Goal: Information Seeking & Learning: Learn about a topic

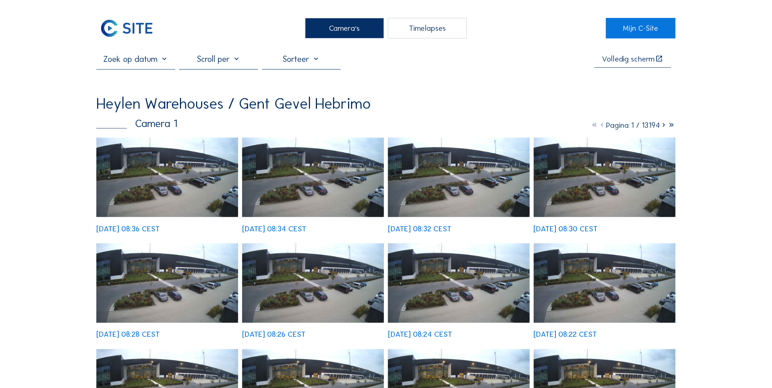
click at [361, 29] on div "Camera's" at bounding box center [344, 28] width 79 height 21
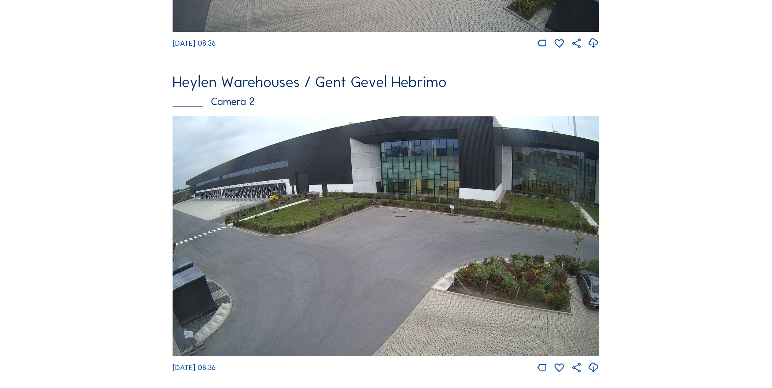
scroll to position [1714, 0]
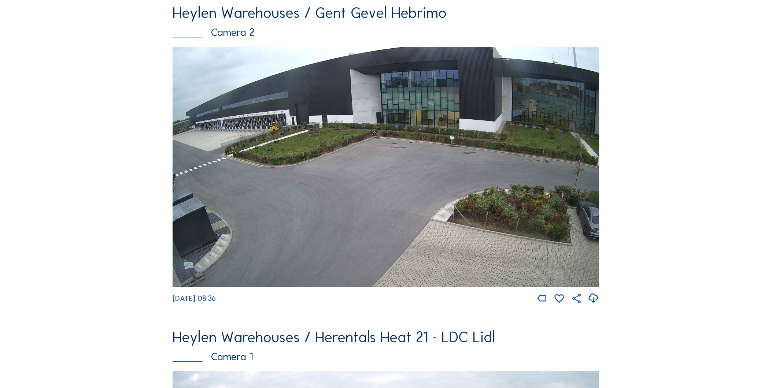
click at [391, 158] on img at bounding box center [386, 167] width 427 height 240
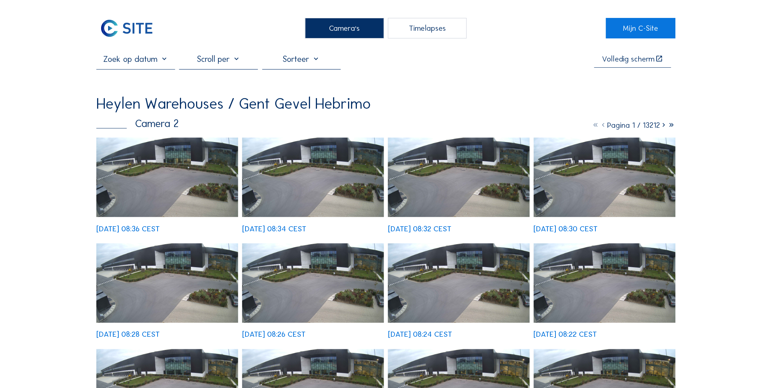
click at [199, 62] on div at bounding box center [218, 61] width 79 height 15
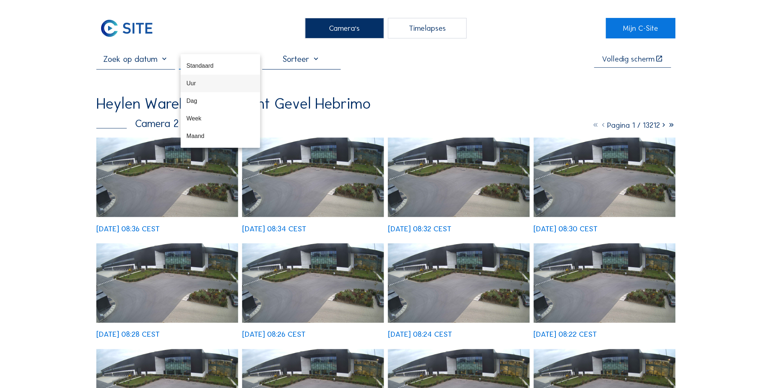
click at [215, 87] on div "Uur" at bounding box center [221, 83] width 68 height 16
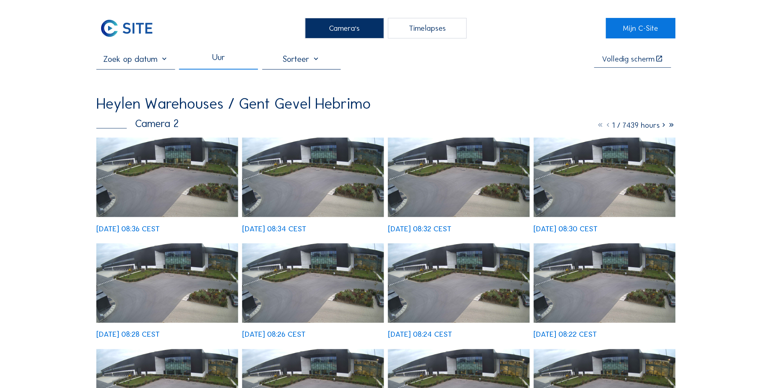
click at [661, 129] on icon at bounding box center [664, 125] width 8 height 9
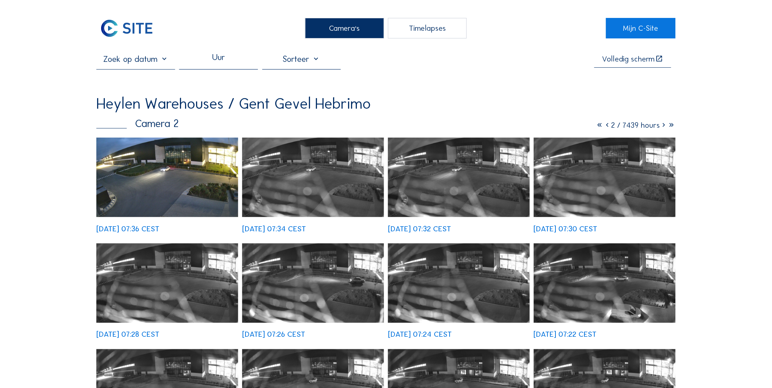
click at [663, 128] on icon at bounding box center [664, 125] width 8 height 9
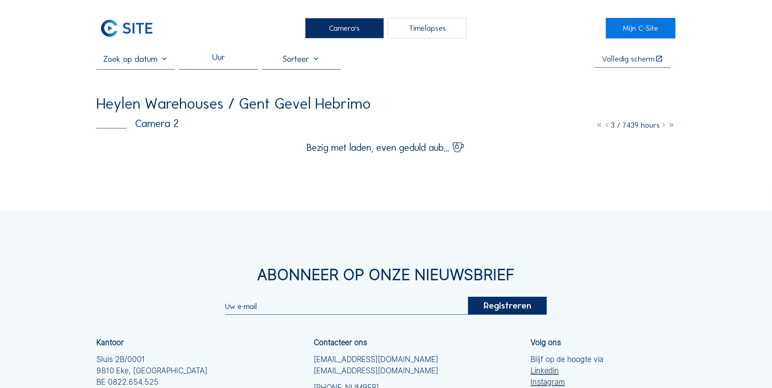
click at [664, 127] on icon at bounding box center [664, 125] width 8 height 9
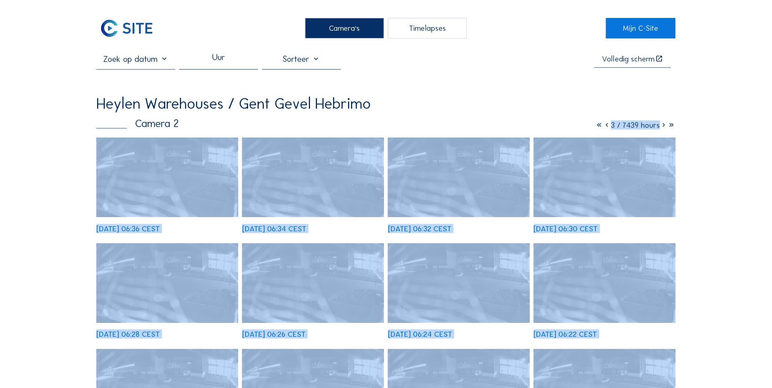
click at [663, 129] on icon at bounding box center [664, 125] width 8 height 9
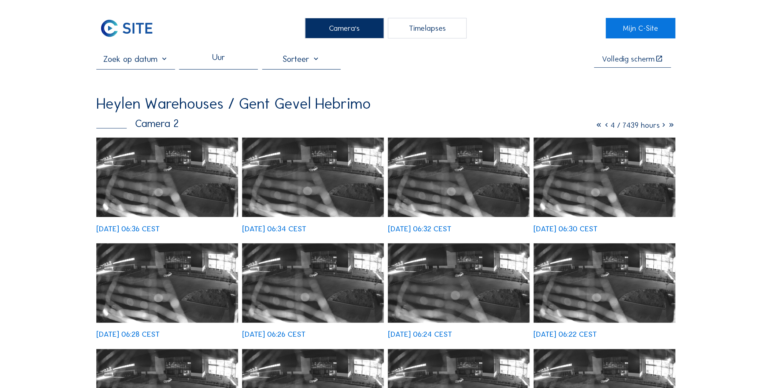
click at [663, 129] on icon at bounding box center [664, 125] width 8 height 9
click at [537, 85] on div "Uur Volledig [PERSON_NAME] Heylen Warehouses / [GEOGRAPHIC_DATA] Gevel Hebrimo …" at bounding box center [385, 302] width 579 height 497
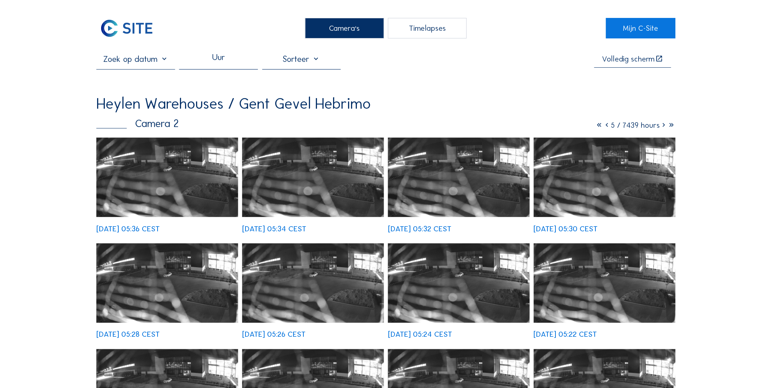
click at [664, 129] on icon at bounding box center [664, 125] width 8 height 9
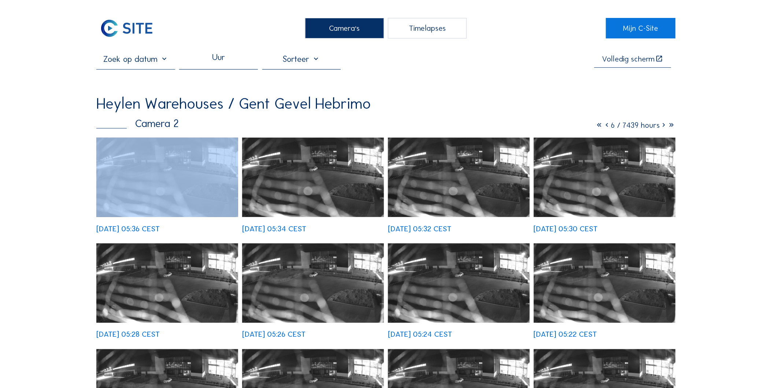
click at [664, 129] on icon at bounding box center [664, 125] width 8 height 9
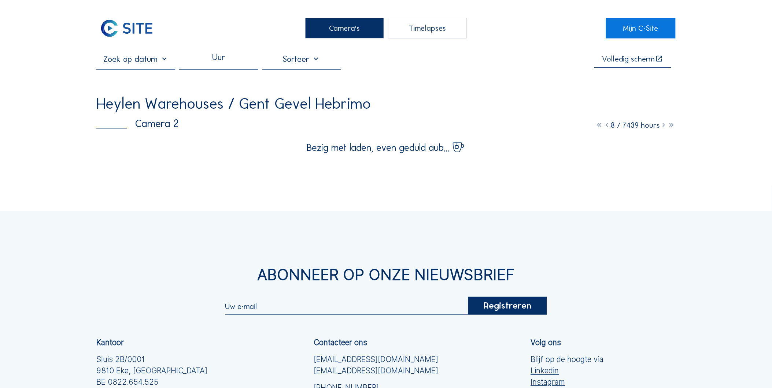
drag, startPoint x: 664, startPoint y: 129, endPoint x: 611, endPoint y: 84, distance: 68.9
click at [611, 84] on div "Uur Volledig [PERSON_NAME] Heylen Warehouses / Gent Gevel Hebrimo Camera 2 8 / …" at bounding box center [385, 103] width 579 height 99
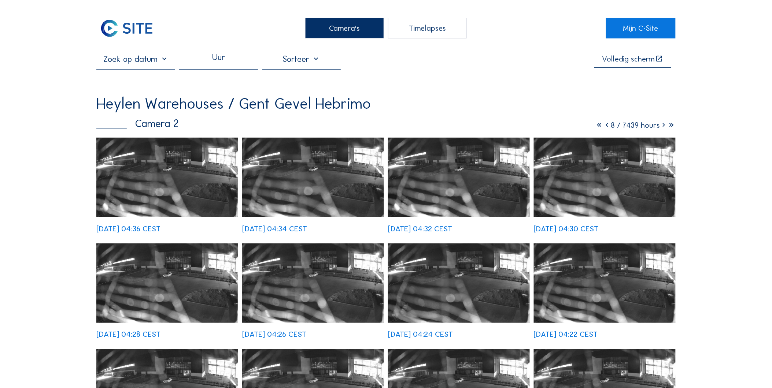
click at [663, 128] on icon at bounding box center [664, 125] width 8 height 9
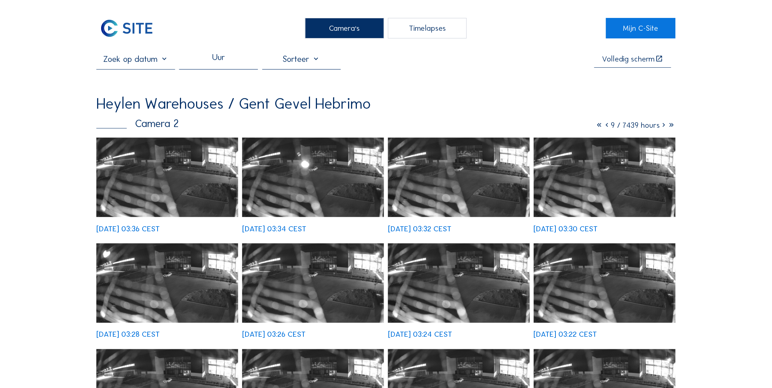
click at [663, 128] on icon at bounding box center [664, 125] width 8 height 9
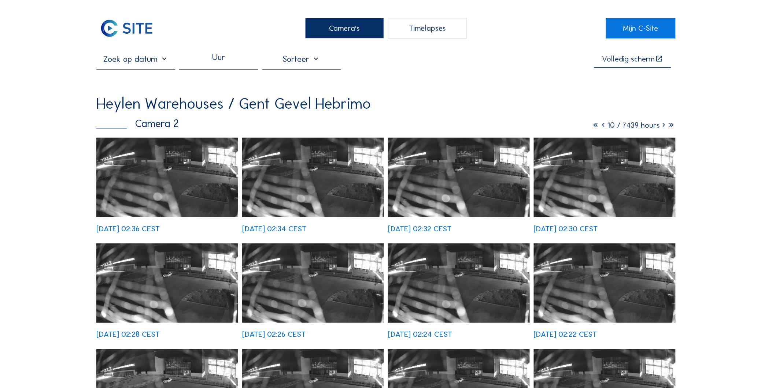
click at [663, 128] on icon at bounding box center [664, 125] width 8 height 9
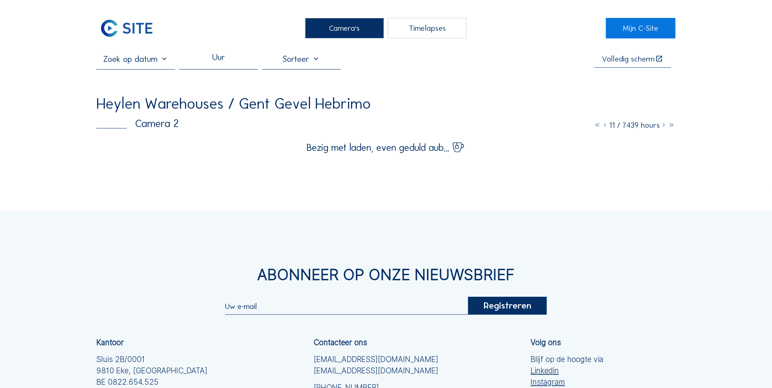
click at [663, 128] on icon at bounding box center [664, 125] width 8 height 9
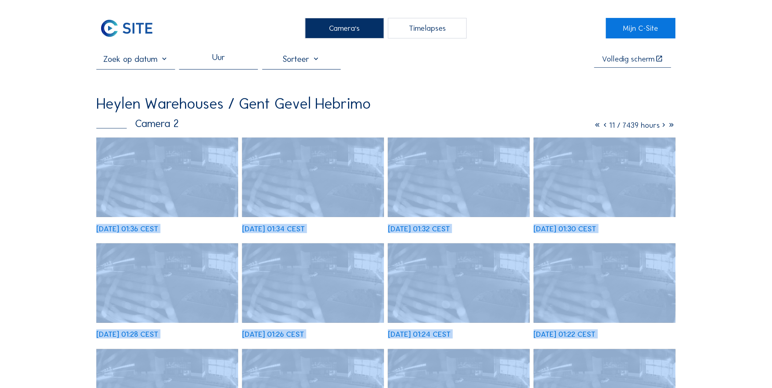
click at [663, 128] on icon at bounding box center [664, 125] width 8 height 9
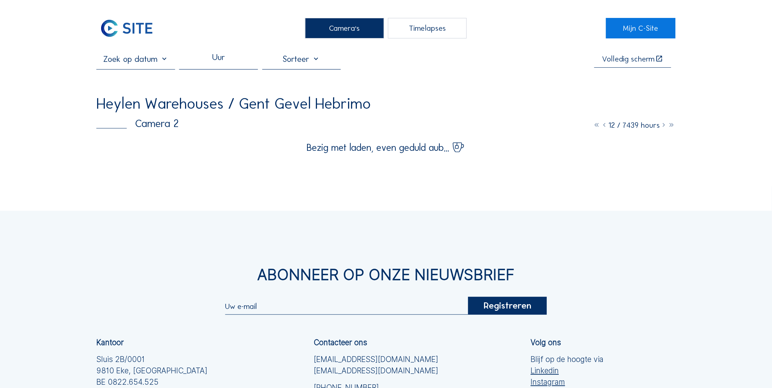
click at [664, 129] on icon at bounding box center [664, 125] width 8 height 9
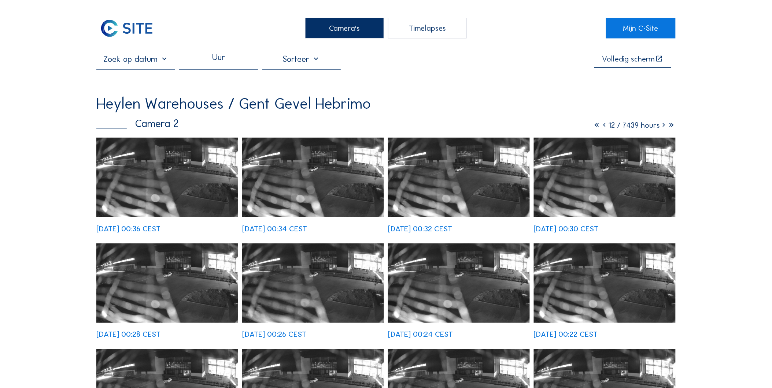
click at [664, 128] on icon at bounding box center [664, 125] width 8 height 9
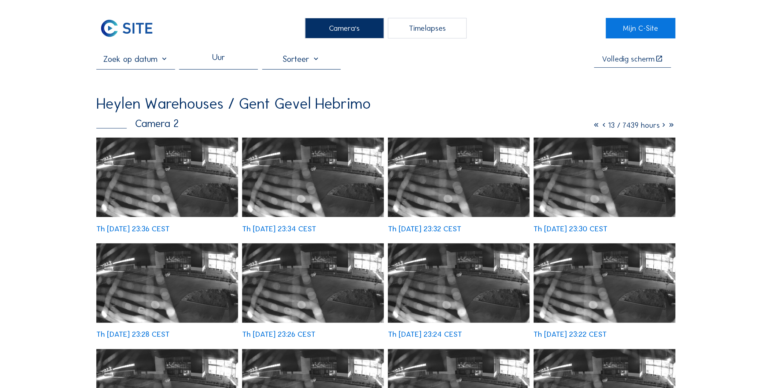
click at [664, 128] on icon at bounding box center [664, 125] width 8 height 9
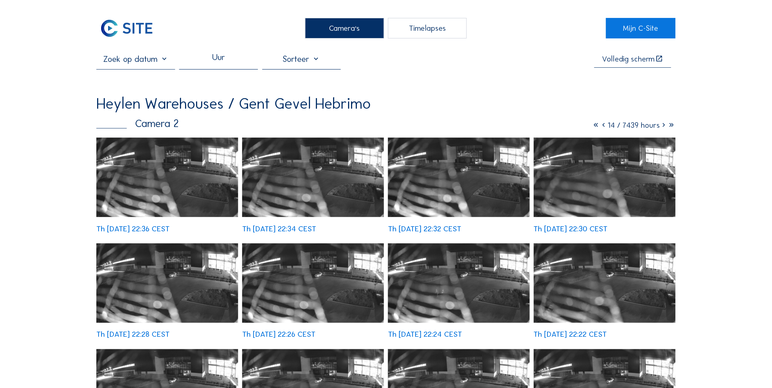
click at [284, 56] on div at bounding box center [301, 61] width 79 height 15
click at [222, 62] on div "Uur" at bounding box center [218, 61] width 13 height 14
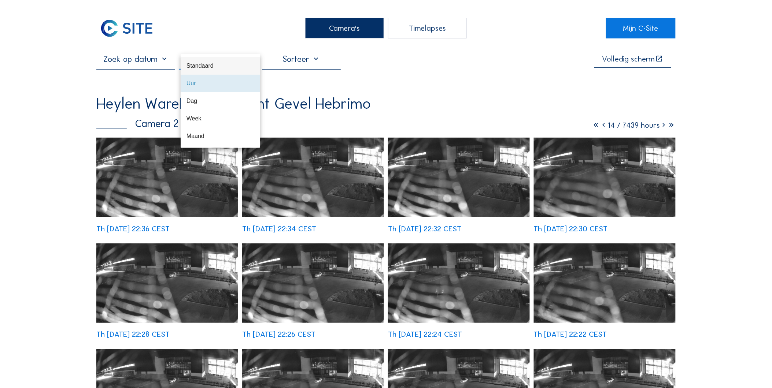
click at [224, 67] on div "Standaard" at bounding box center [221, 65] width 68 height 7
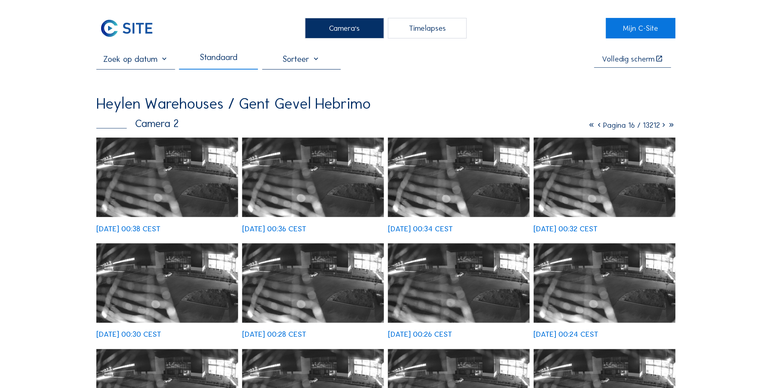
click at [663, 128] on icon at bounding box center [664, 125] width 8 height 9
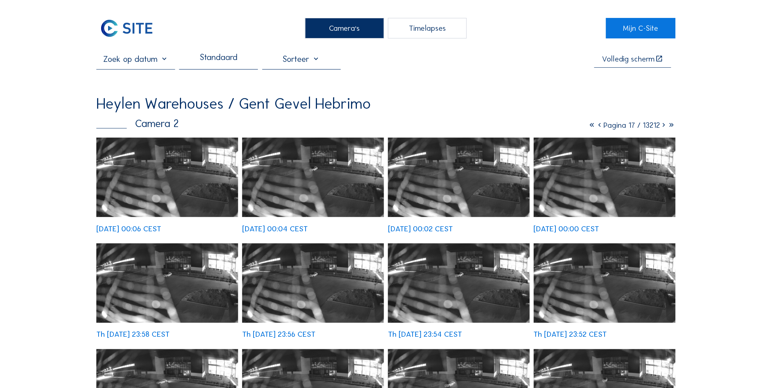
click at [663, 128] on icon at bounding box center [664, 125] width 8 height 9
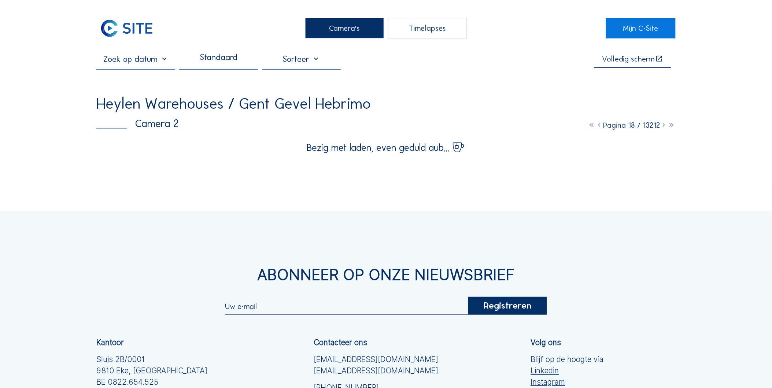
click at [663, 128] on icon at bounding box center [664, 125] width 8 height 9
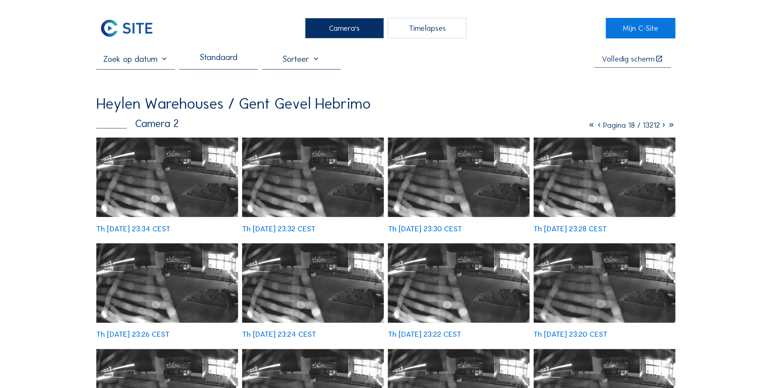
click at [663, 128] on icon at bounding box center [664, 125] width 8 height 9
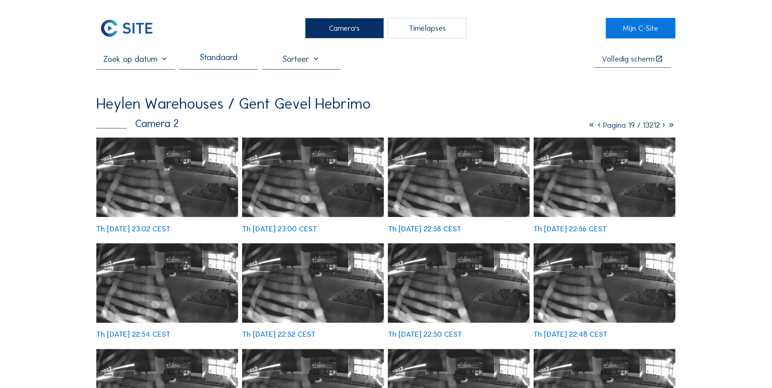
click at [662, 129] on icon at bounding box center [664, 125] width 8 height 9
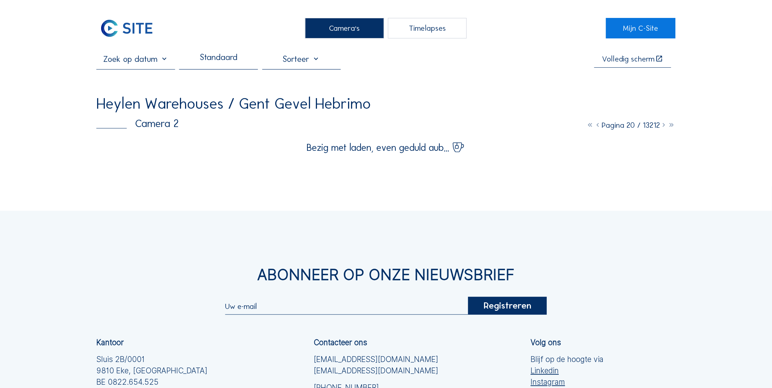
click at [662, 129] on icon at bounding box center [664, 125] width 8 height 9
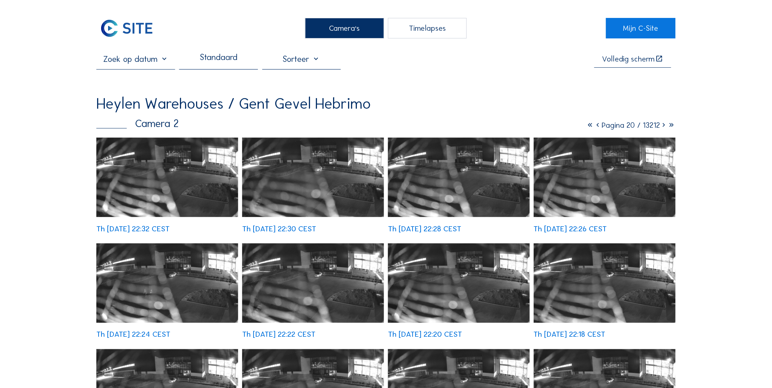
click at [662, 127] on icon at bounding box center [664, 125] width 8 height 9
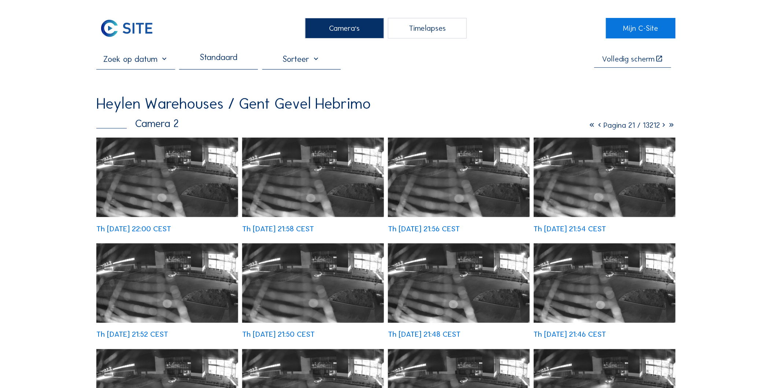
click at [663, 128] on icon at bounding box center [664, 125] width 8 height 9
